Goal: Transaction & Acquisition: Purchase product/service

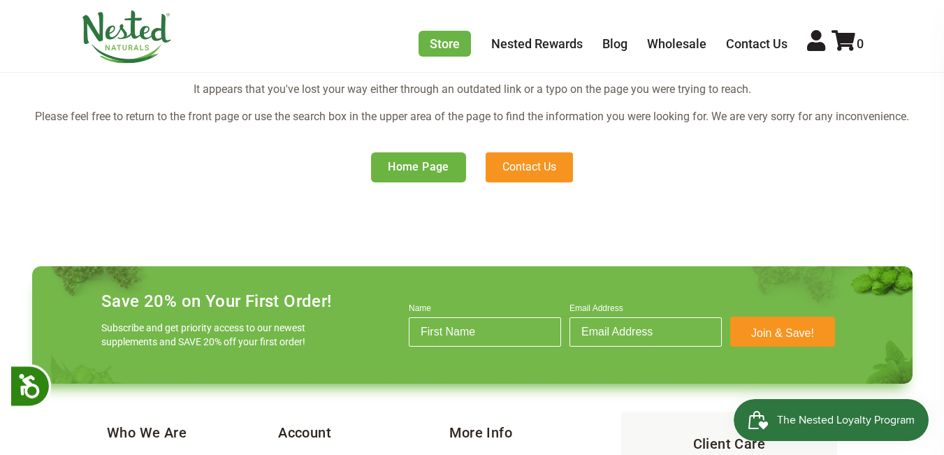
scroll to position [279, 0]
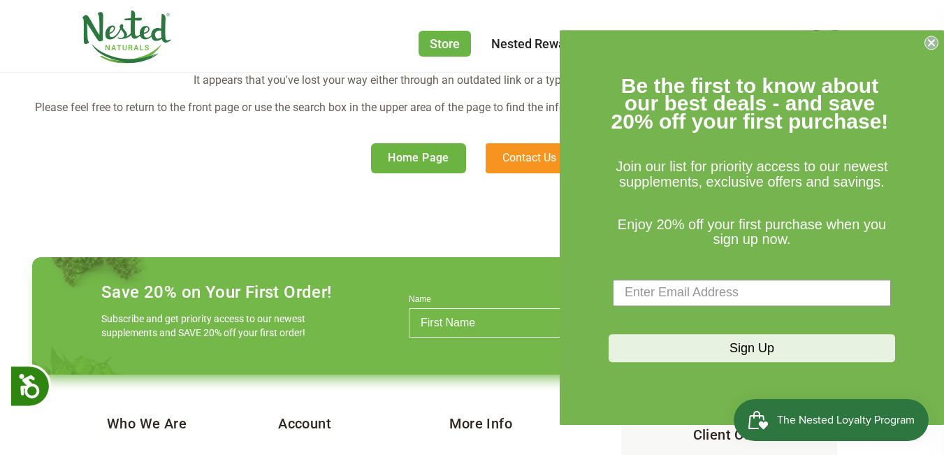
click at [386, 173] on link "Home Page" at bounding box center [418, 157] width 95 height 29
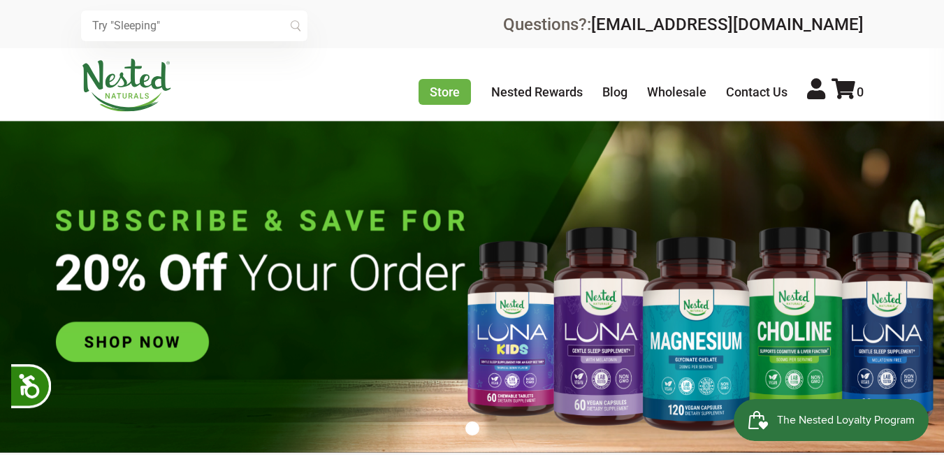
click at [156, 339] on img at bounding box center [472, 286] width 944 height 331
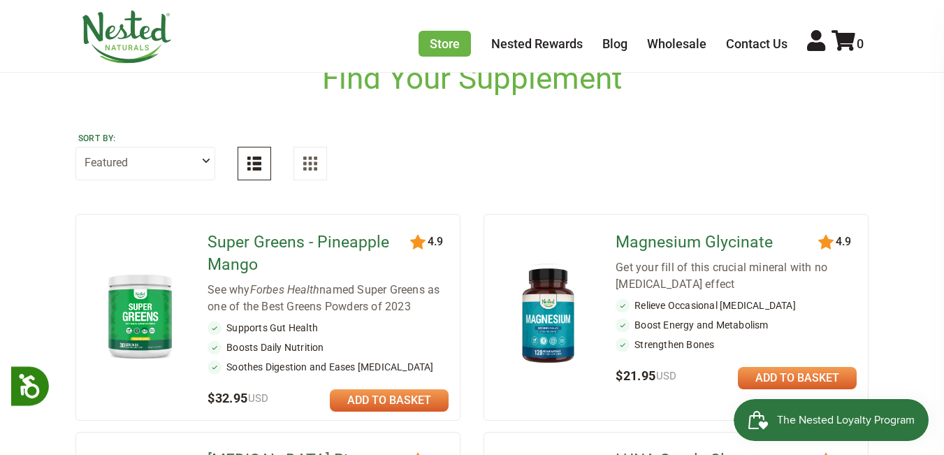
scroll to position [210, 0]
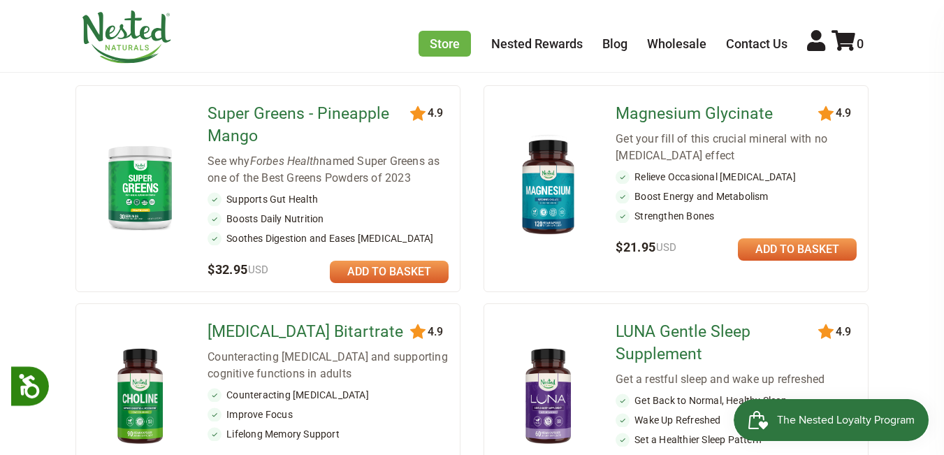
click at [393, 282] on link at bounding box center [389, 272] width 119 height 22
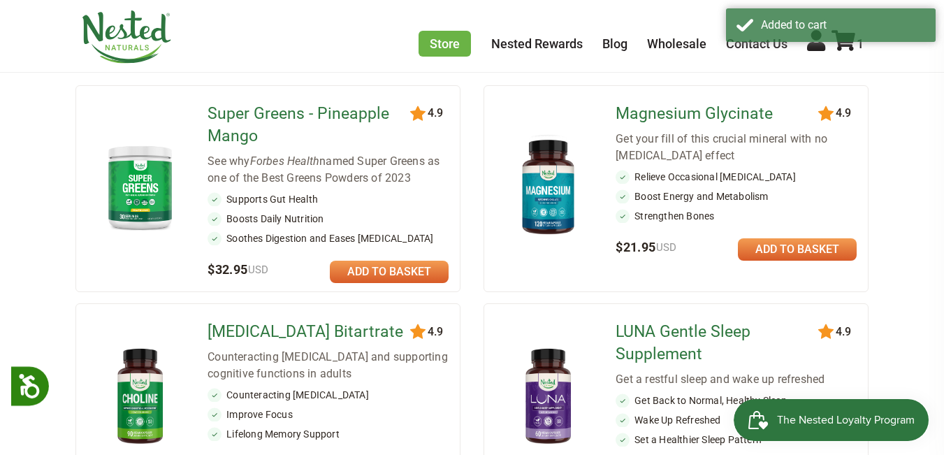
click at [837, 52] on div "1" at bounding box center [846, 42] width 36 height 25
click at [845, 48] on icon at bounding box center [843, 40] width 24 height 21
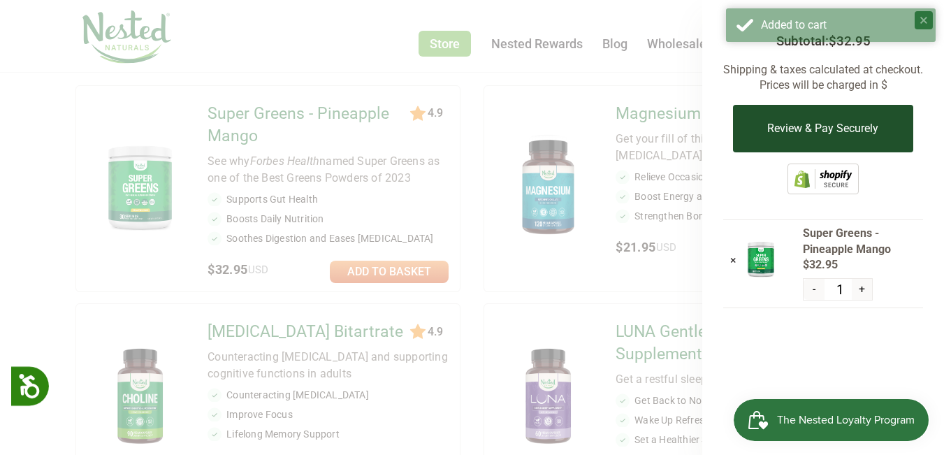
click at [775, 126] on button "Review & Pay Securely" at bounding box center [823, 129] width 180 height 48
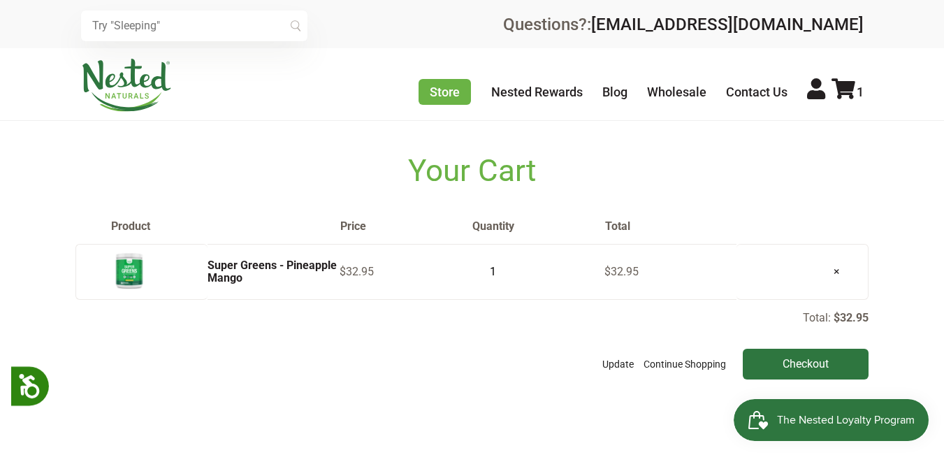
click at [507, 293] on td "1" at bounding box center [538, 272] width 132 height 56
click at [490, 282] on input "1" at bounding box center [489, 272] width 35 height 20
click at [503, 282] on input "2" at bounding box center [489, 272] width 35 height 20
click at [503, 282] on input "3" at bounding box center [489, 272] width 35 height 20
type input "4"
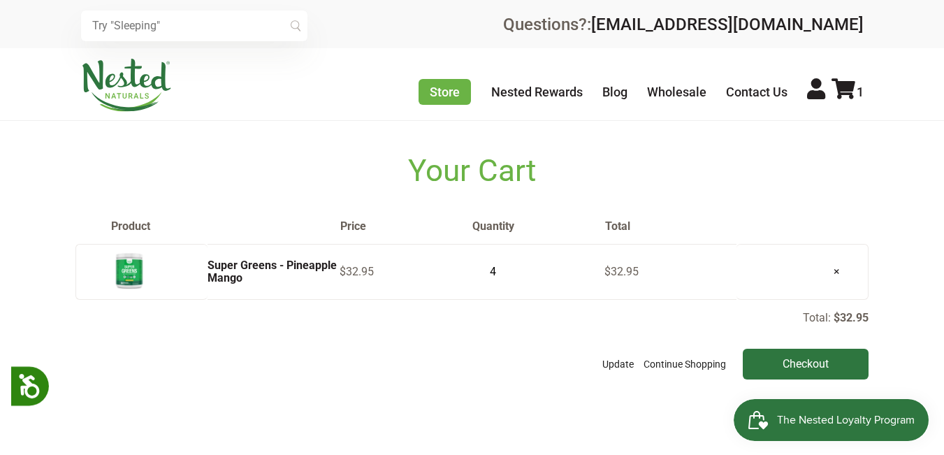
click at [503, 282] on input "4" at bounding box center [489, 272] width 35 height 20
click at [459, 365] on div "Total: $32.95 Update Continue Shopping Checkout" at bounding box center [472, 344] width 794 height 68
click at [604, 379] on button "Update" at bounding box center [618, 364] width 38 height 31
